Goal: Navigation & Orientation: Find specific page/section

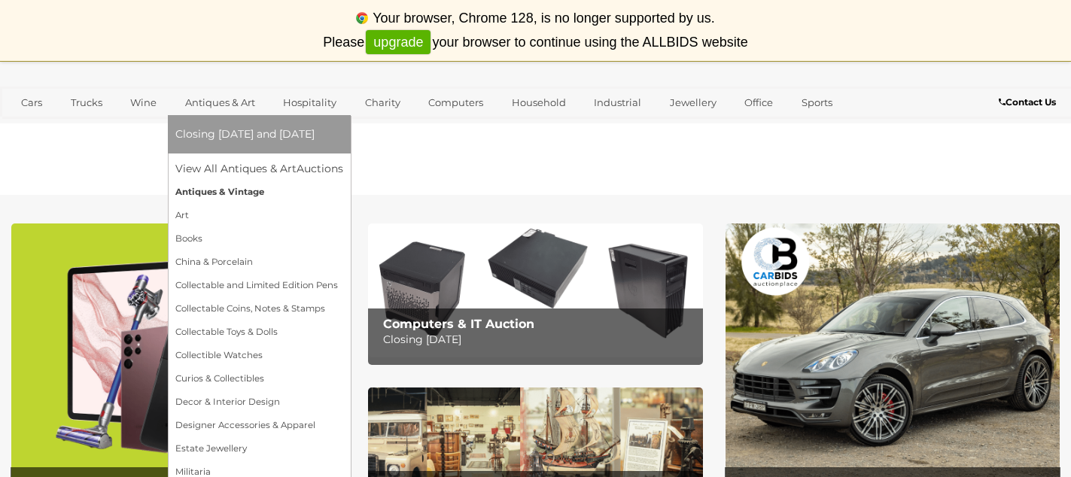
click at [229, 193] on link "Antiques & Vintage" at bounding box center [259, 192] width 168 height 23
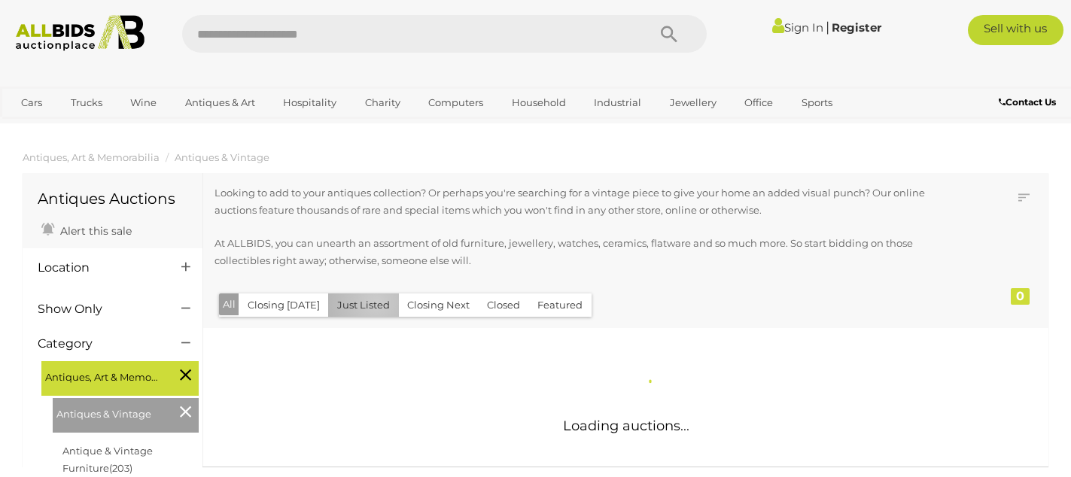
click at [371, 303] on button "Just Listed" at bounding box center [363, 304] width 71 height 23
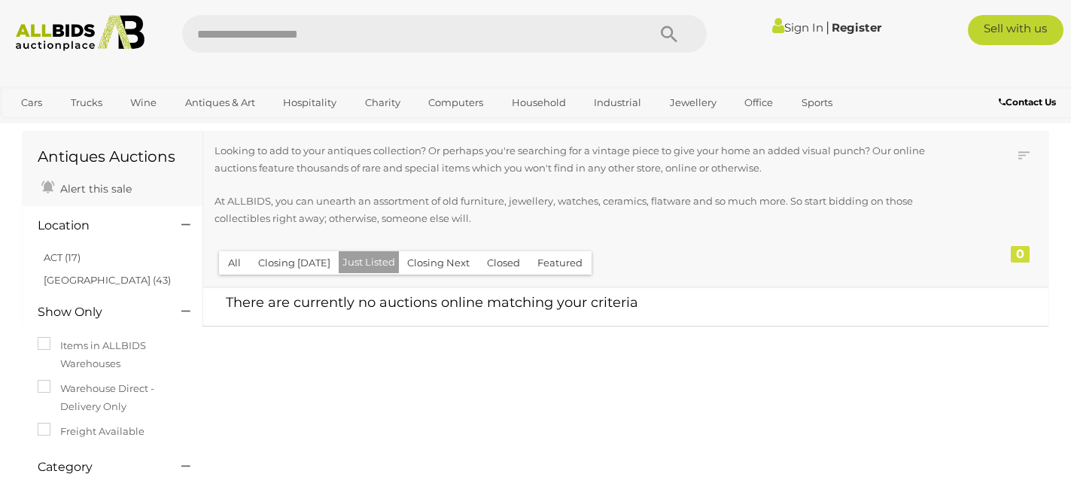
scroll to position [41, 0]
click at [366, 256] on button "Just Listed" at bounding box center [369, 263] width 60 height 22
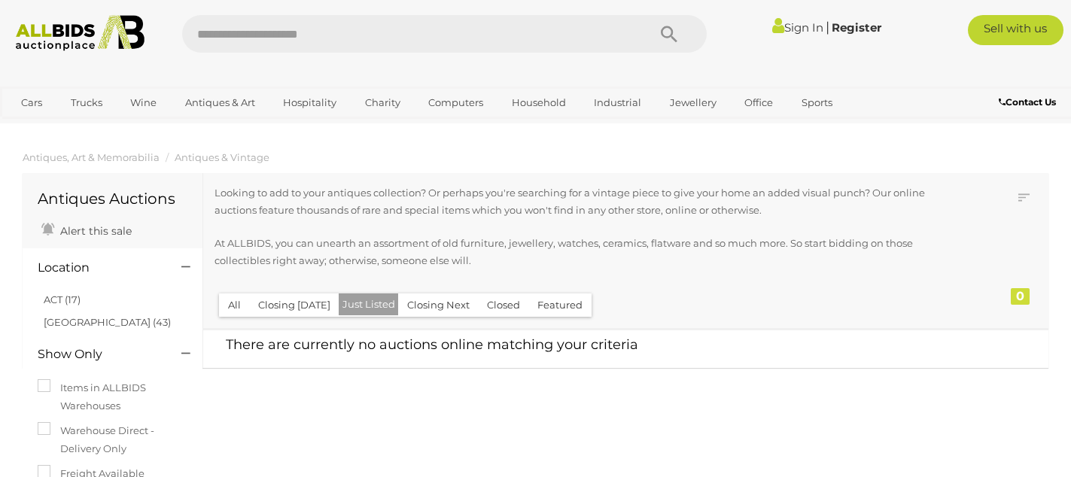
scroll to position [2, 0]
click at [431, 305] on button "Closing Next" at bounding box center [438, 303] width 80 height 23
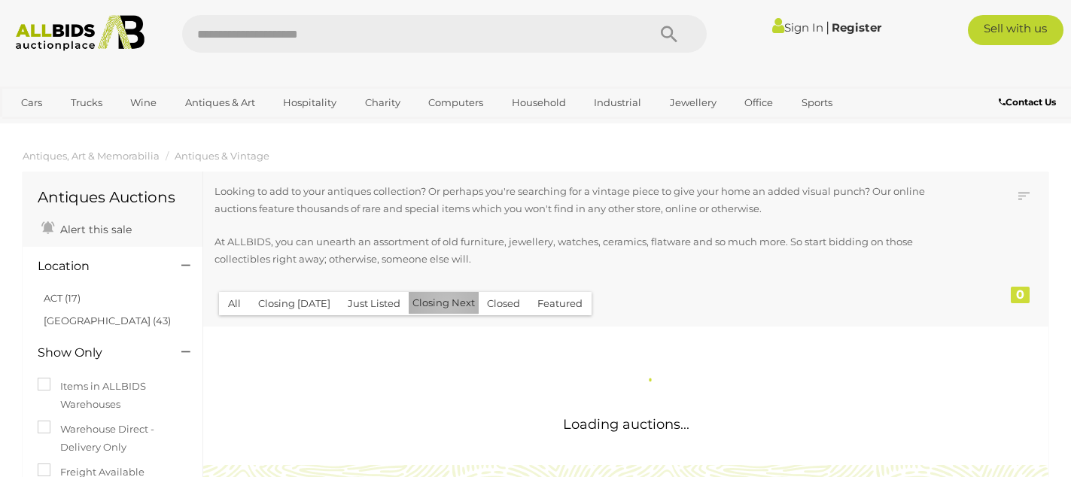
scroll to position [0, 0]
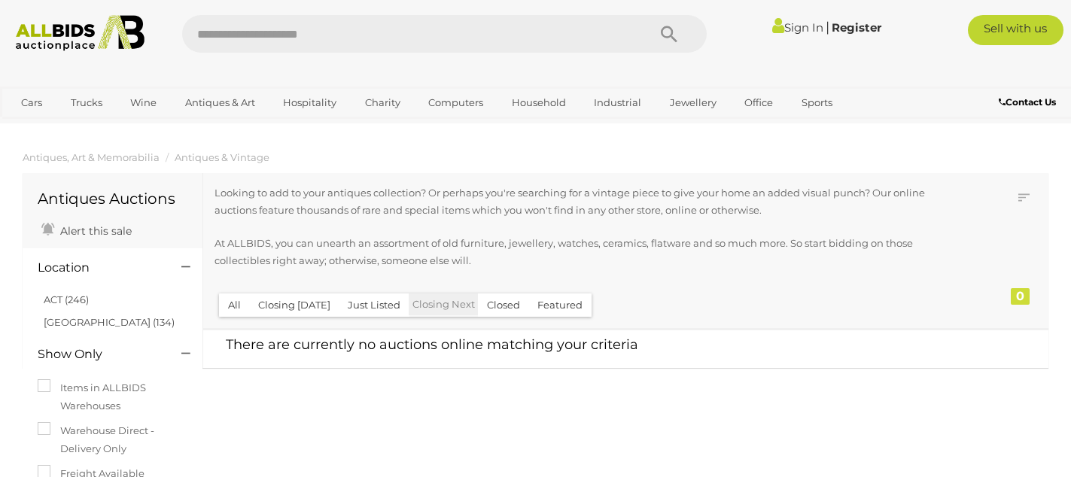
click at [501, 305] on button "Closed" at bounding box center [503, 304] width 51 height 23
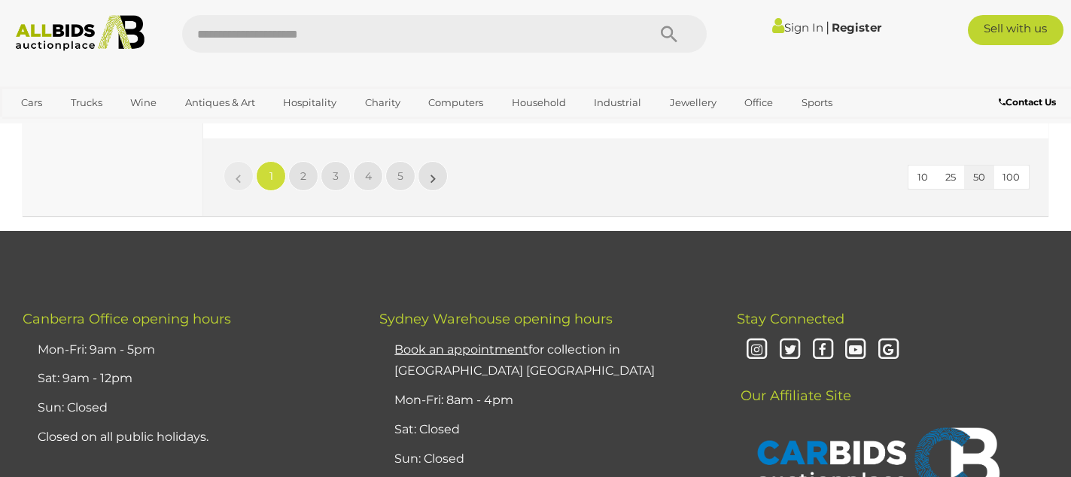
scroll to position [11616, 0]
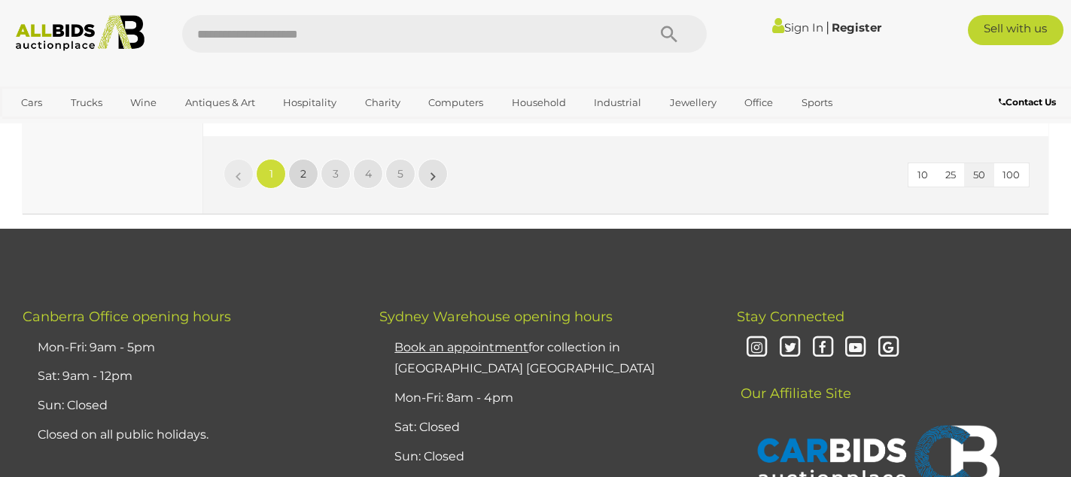
click at [305, 167] on span "2" at bounding box center [303, 174] width 6 height 14
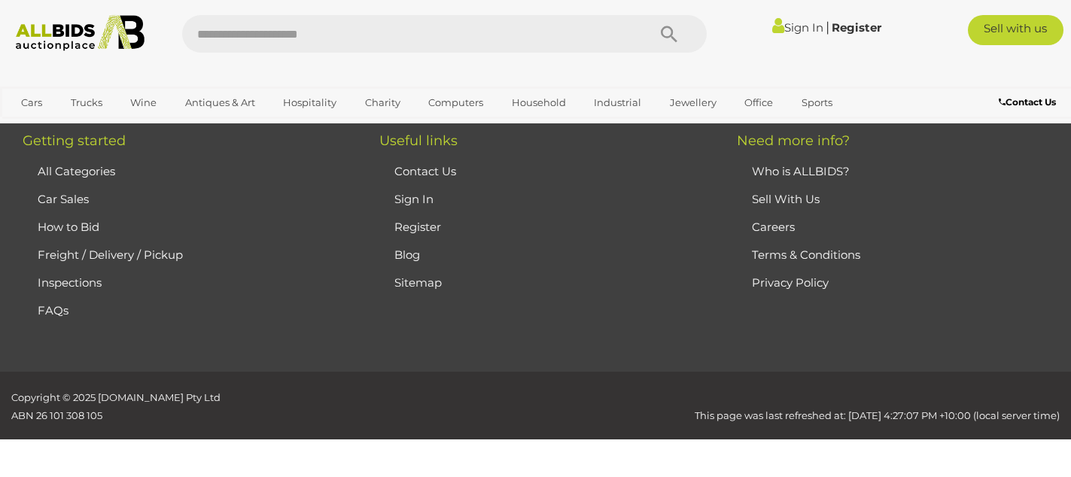
scroll to position [204, 0]
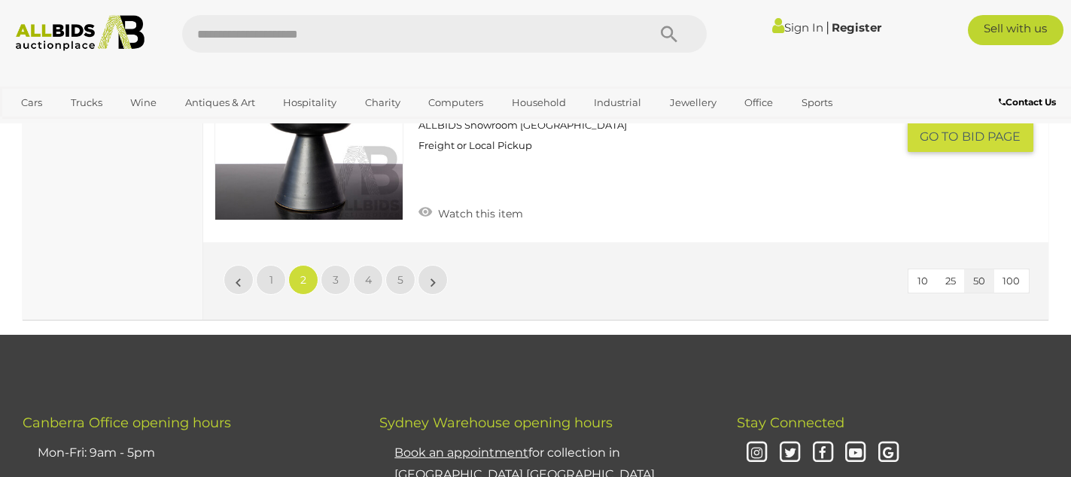
scroll to position [11734, 0]
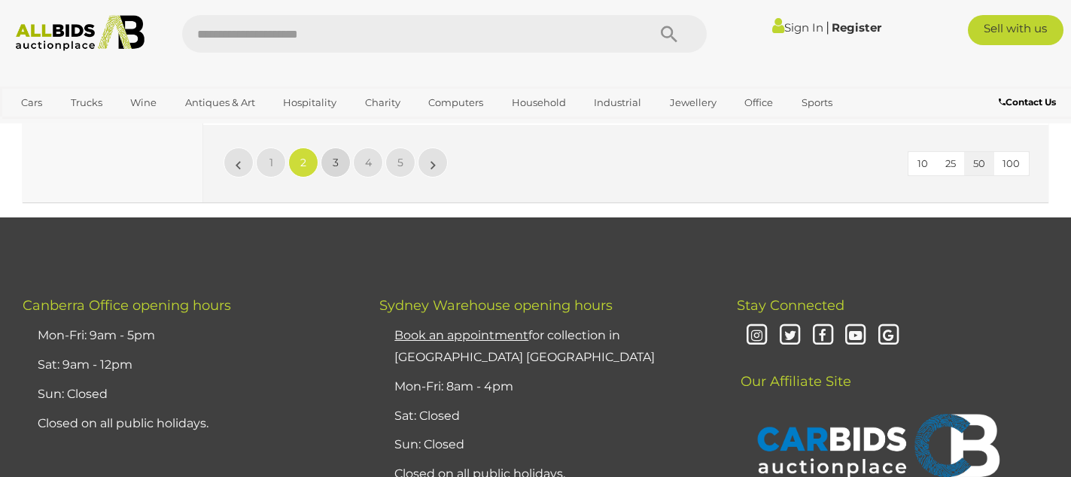
click at [330, 147] on link "3" at bounding box center [335, 162] width 30 height 30
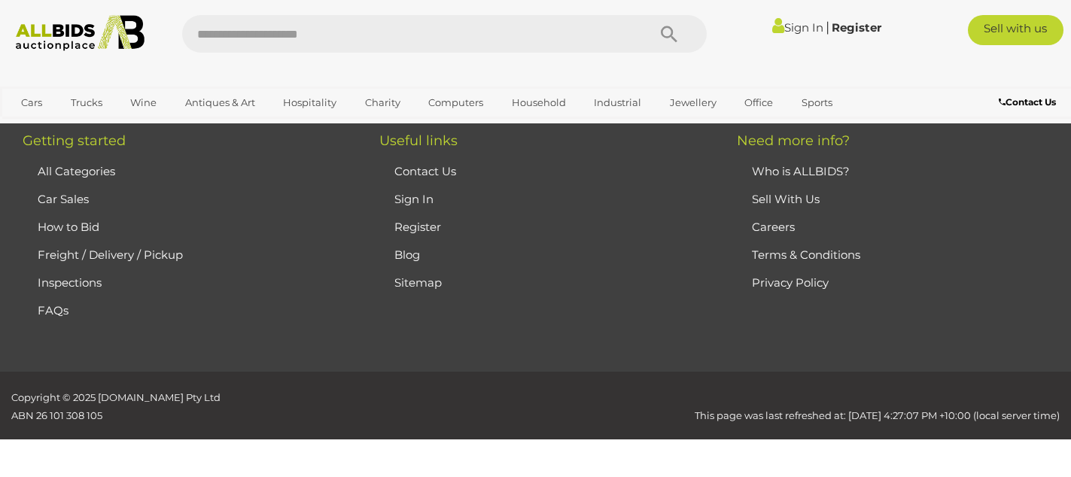
scroll to position [202, 0]
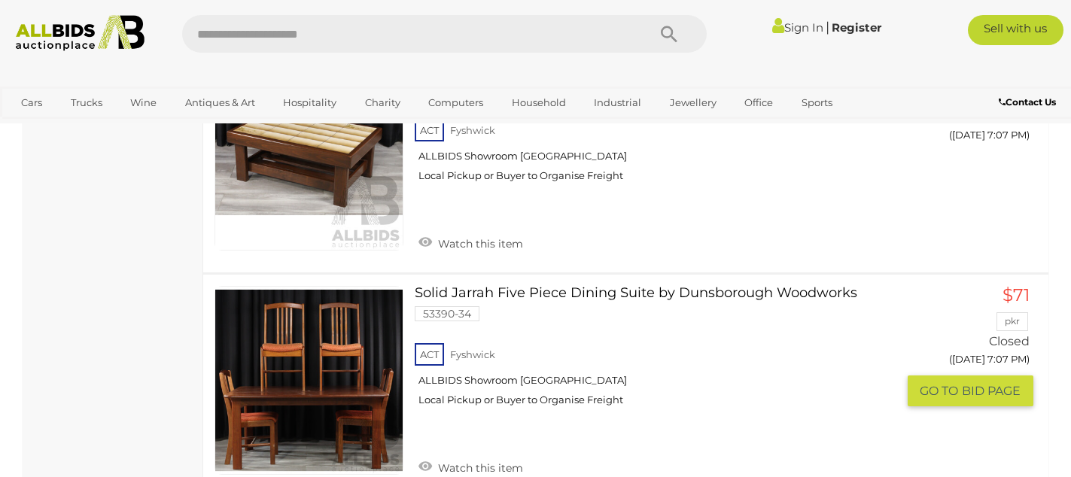
scroll to position [11449, 0]
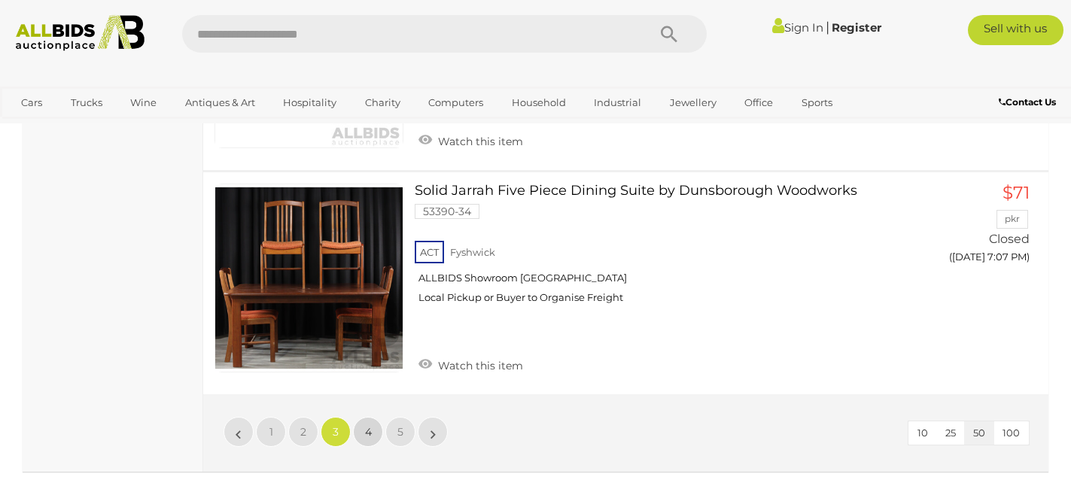
click at [372, 421] on link "4" at bounding box center [368, 432] width 30 height 30
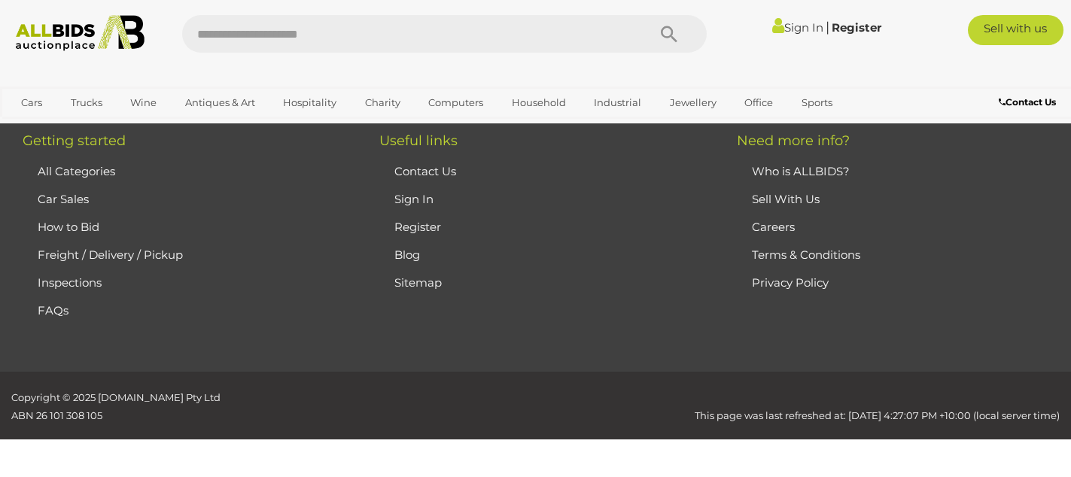
scroll to position [202, 0]
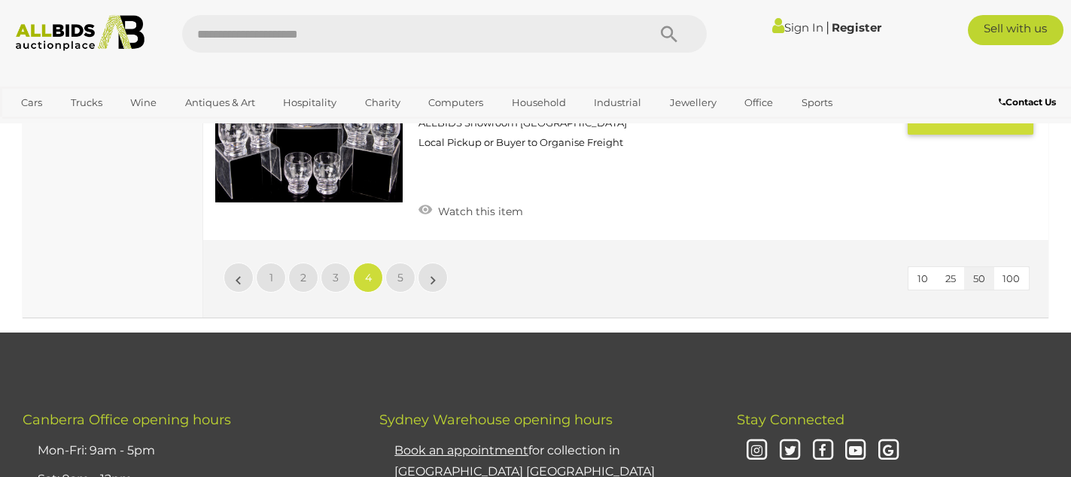
scroll to position [11746, 0]
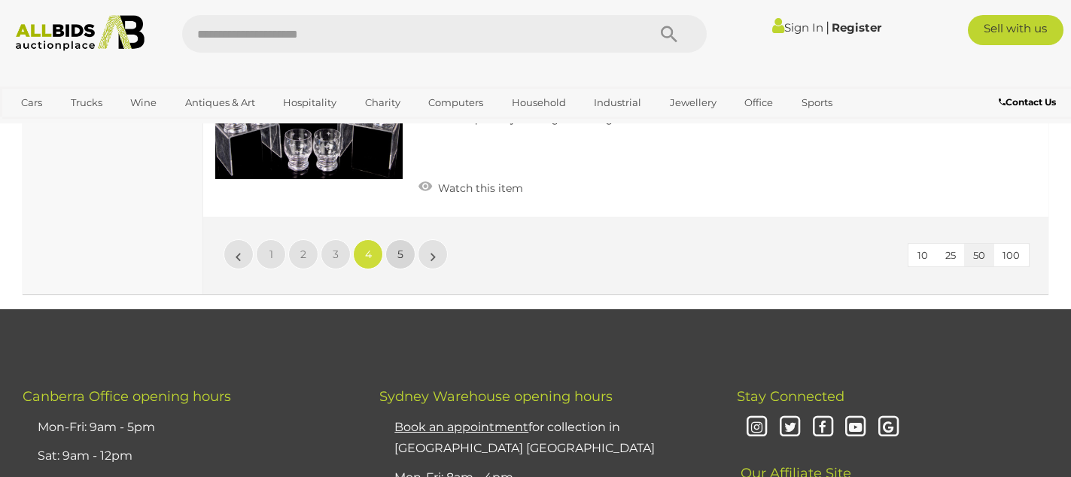
click at [396, 250] on link "5" at bounding box center [400, 254] width 30 height 30
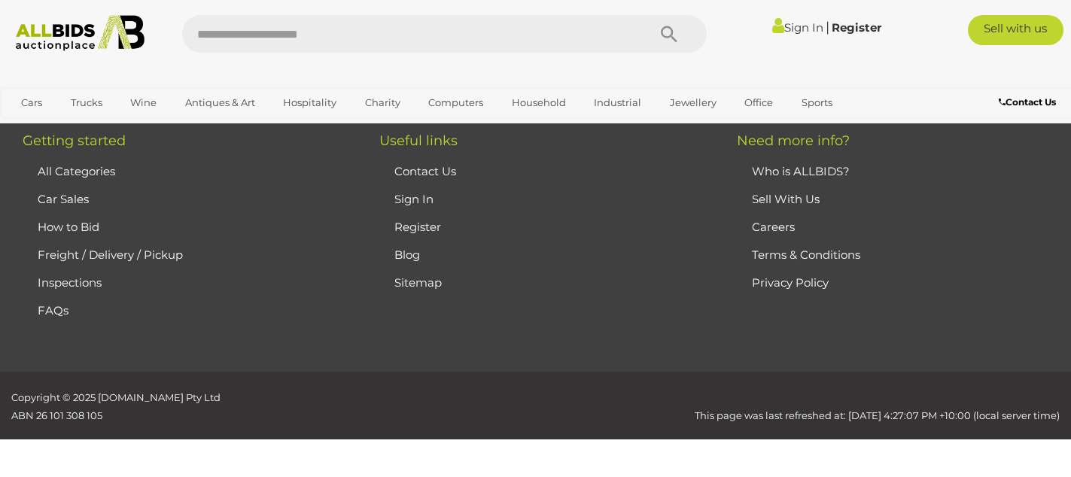
scroll to position [202, 0]
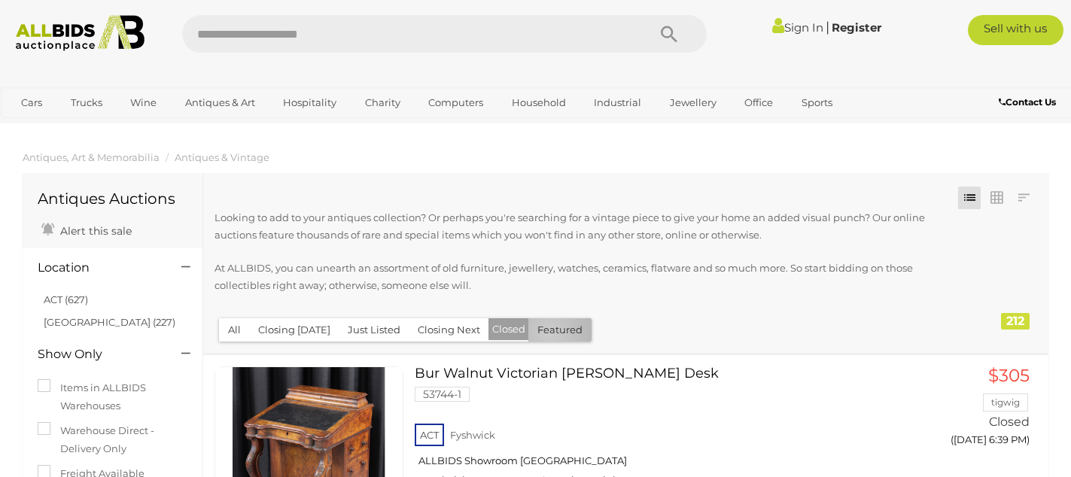
click at [543, 333] on button "Featured" at bounding box center [559, 329] width 63 height 23
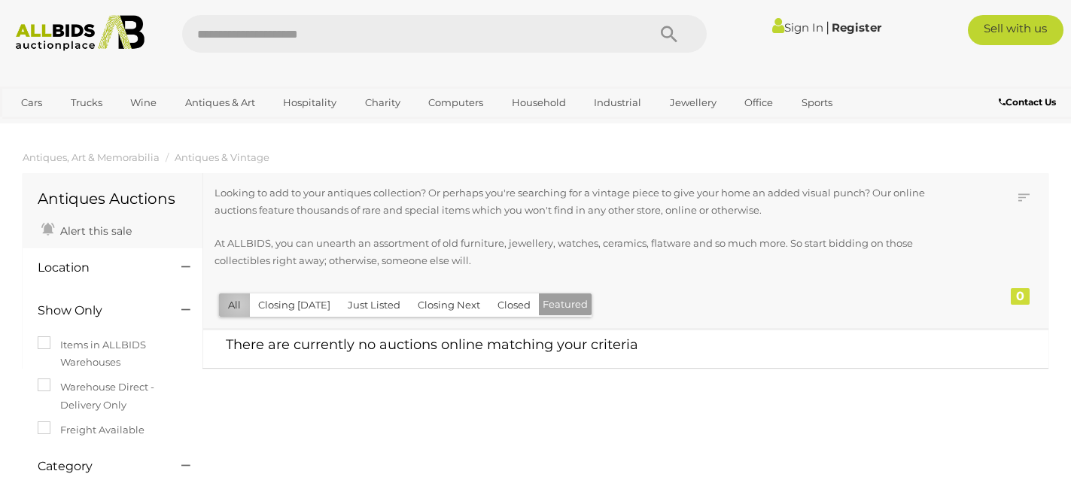
click at [239, 305] on button "All" at bounding box center [234, 304] width 31 height 23
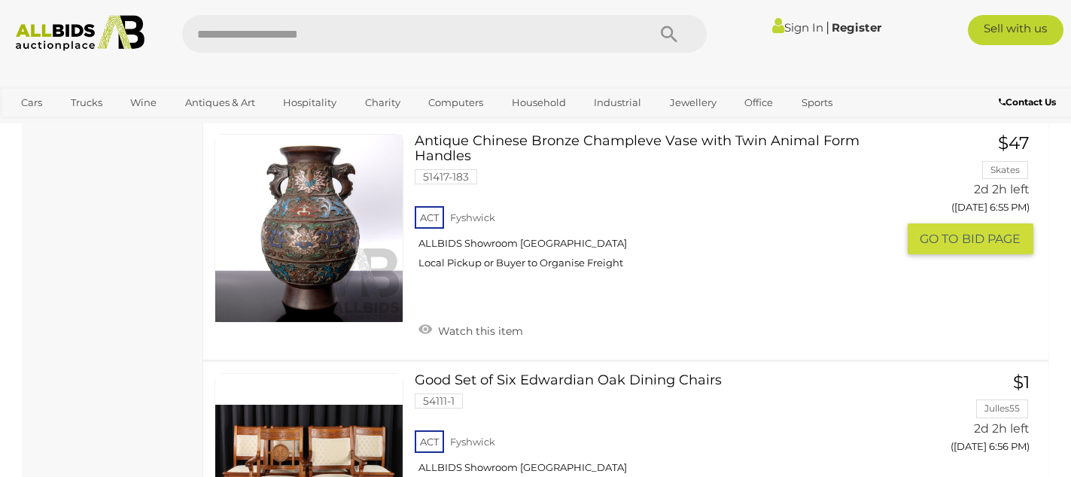
scroll to position [11579, 0]
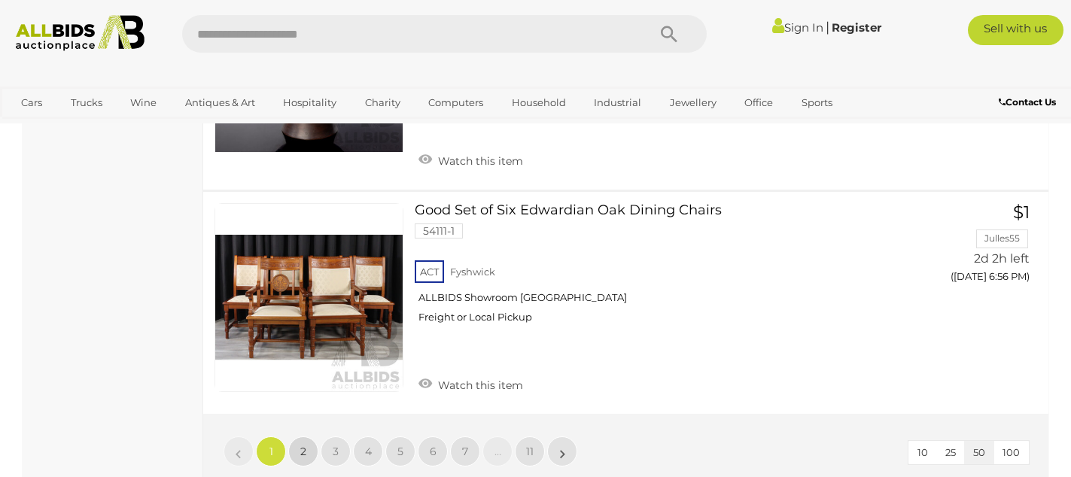
click at [303, 445] on span "2" at bounding box center [303, 452] width 6 height 14
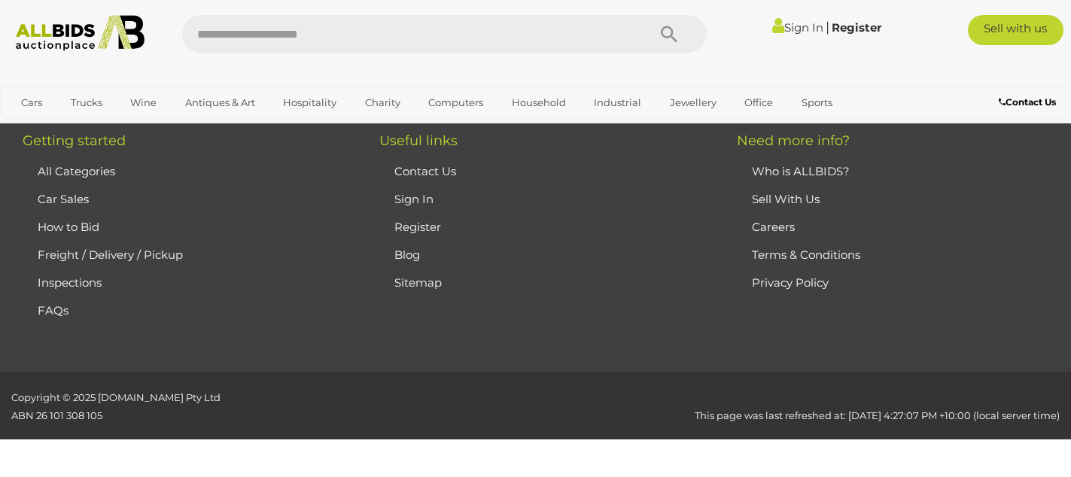
scroll to position [202, 0]
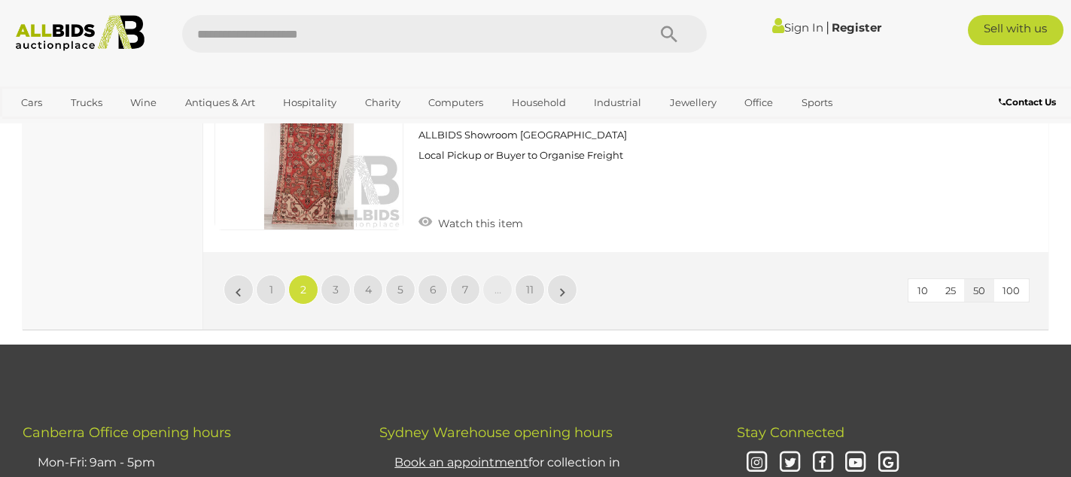
scroll to position [11672, 0]
